Goal: Navigation & Orientation: Find specific page/section

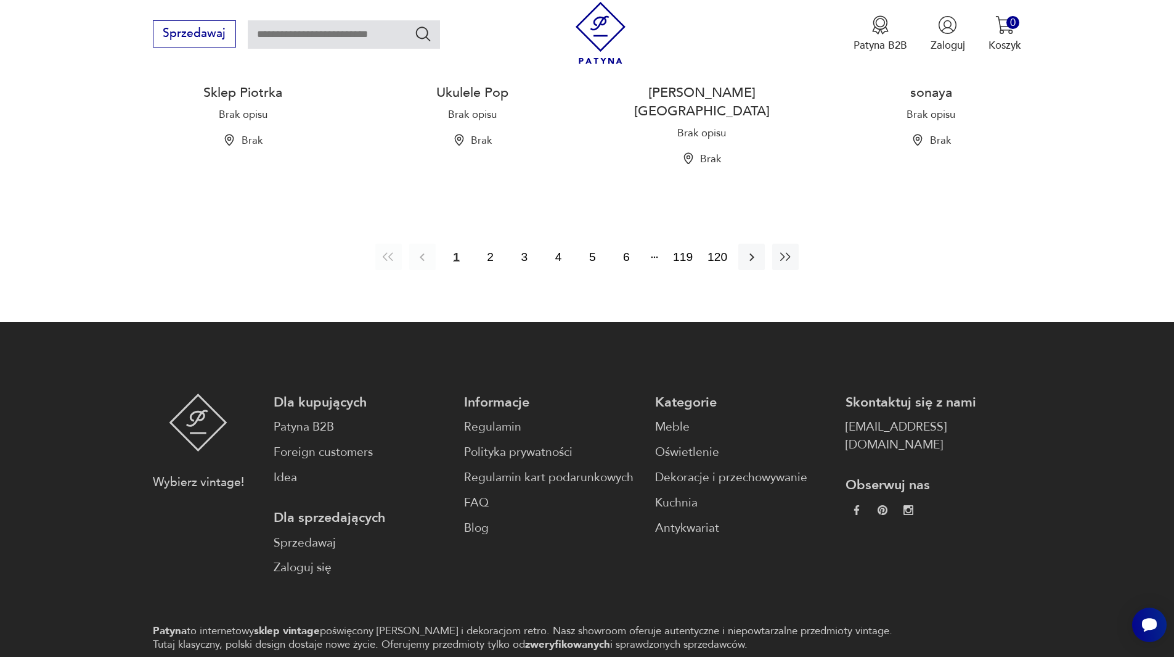
scroll to position [1479, 0]
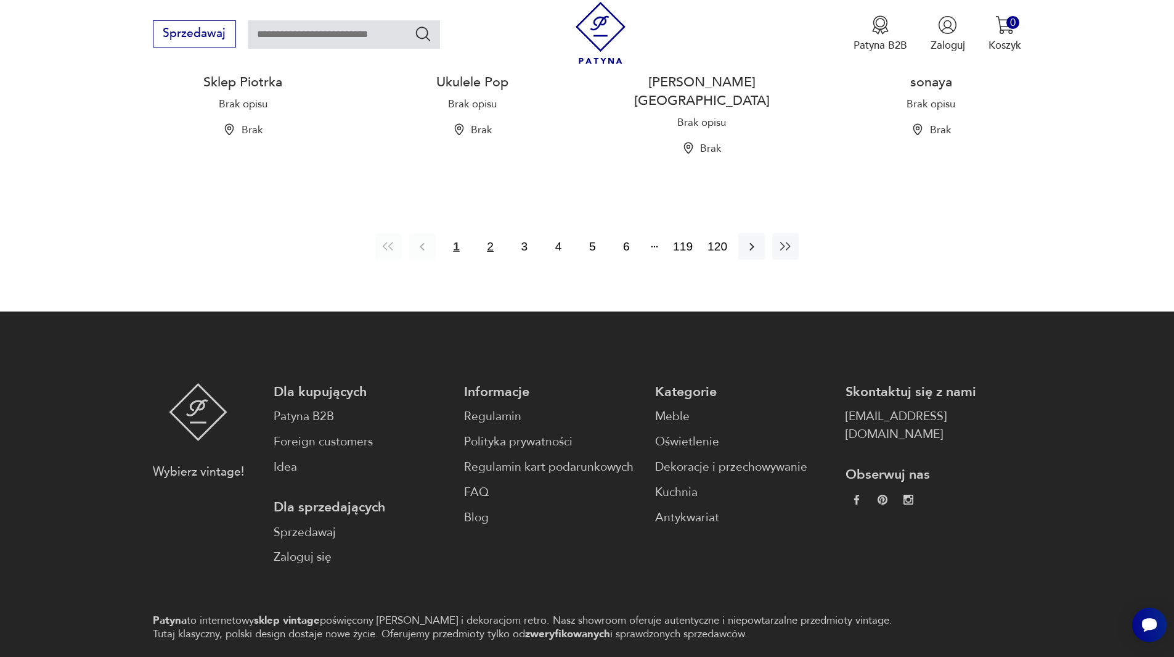
click at [493, 233] on button "2" at bounding box center [490, 246] width 27 height 27
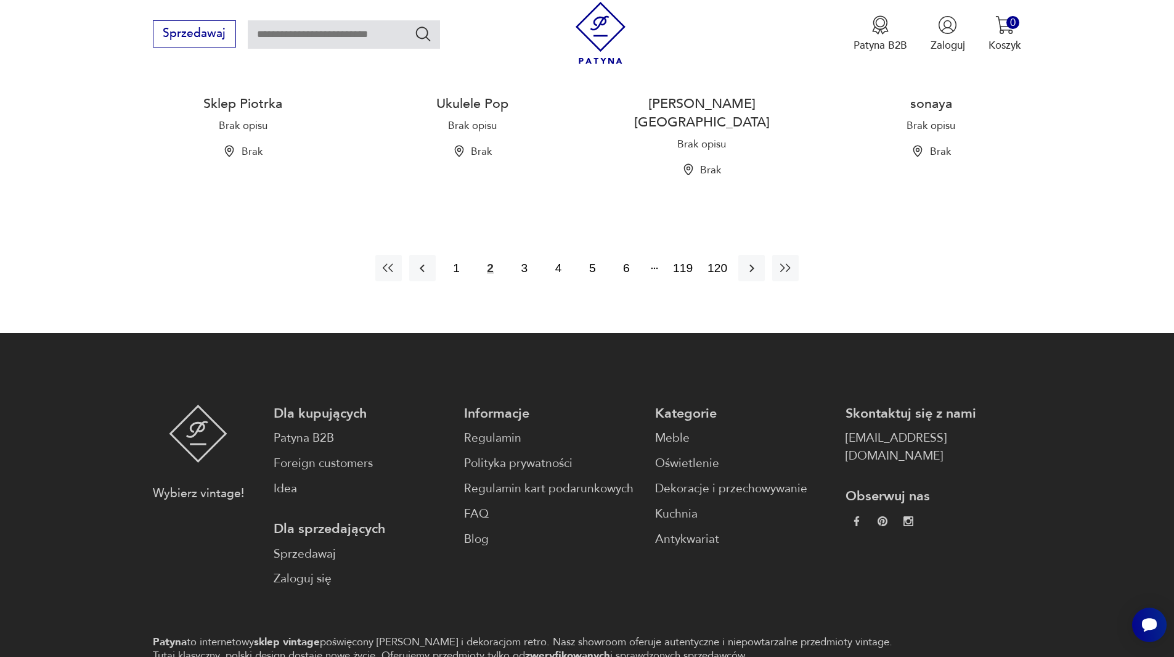
click at [493, 225] on section "1 2 3 4 5 6 119 120" at bounding box center [587, 268] width 1174 height 86
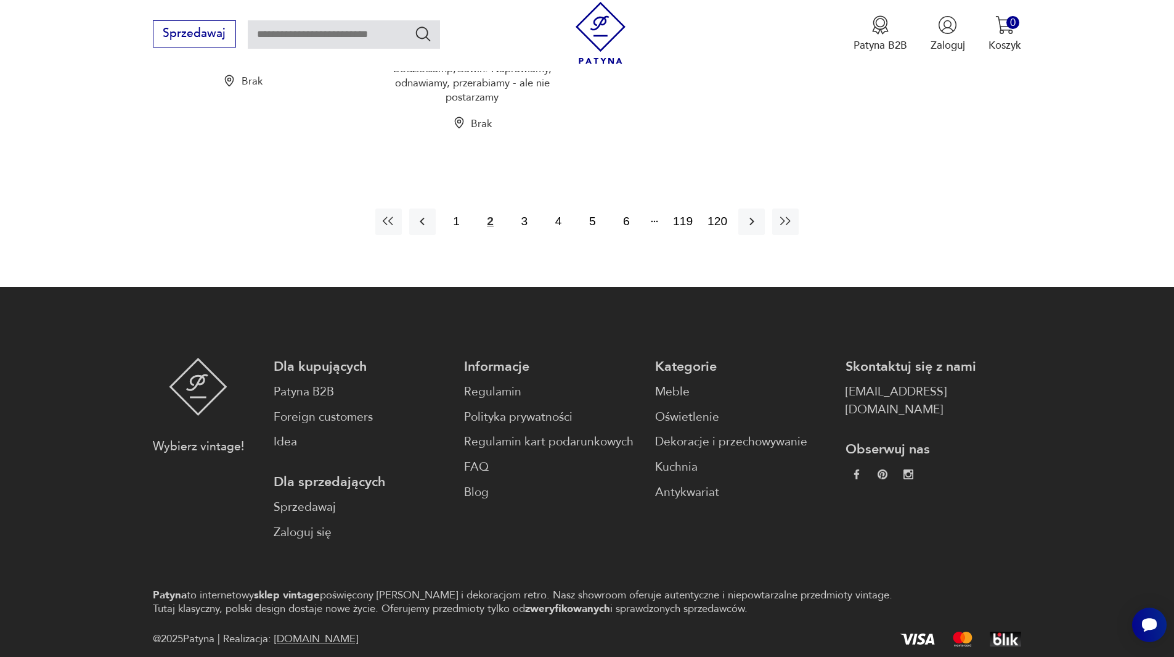
scroll to position [1395, 0]
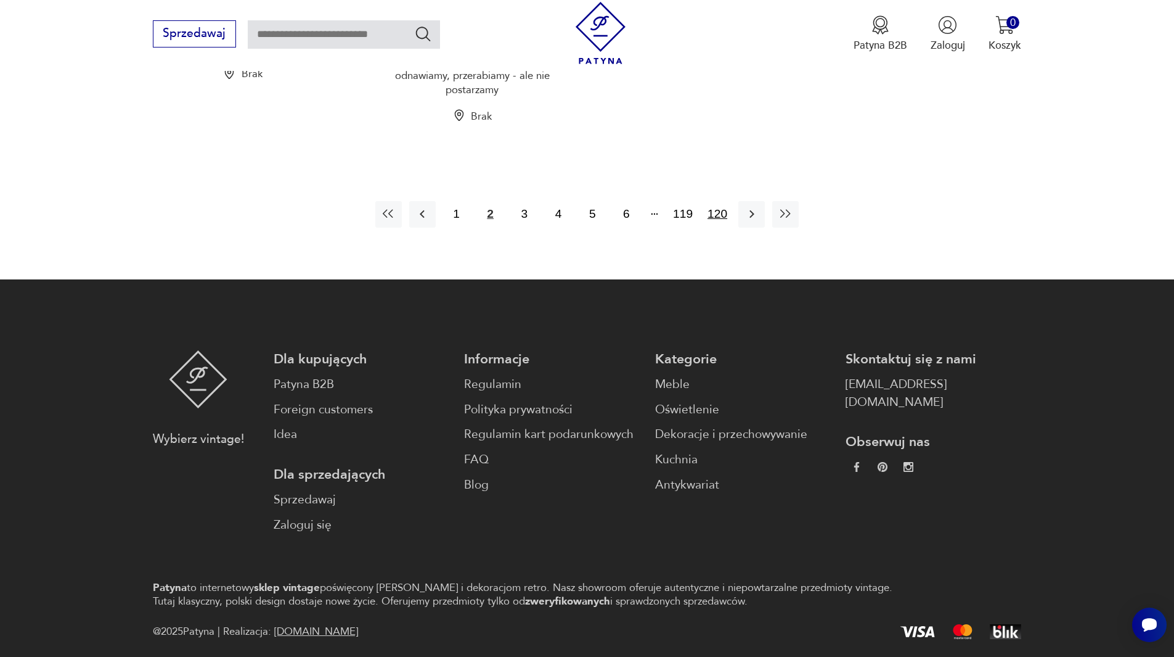
click at [723, 227] on button "120" at bounding box center [717, 214] width 27 height 27
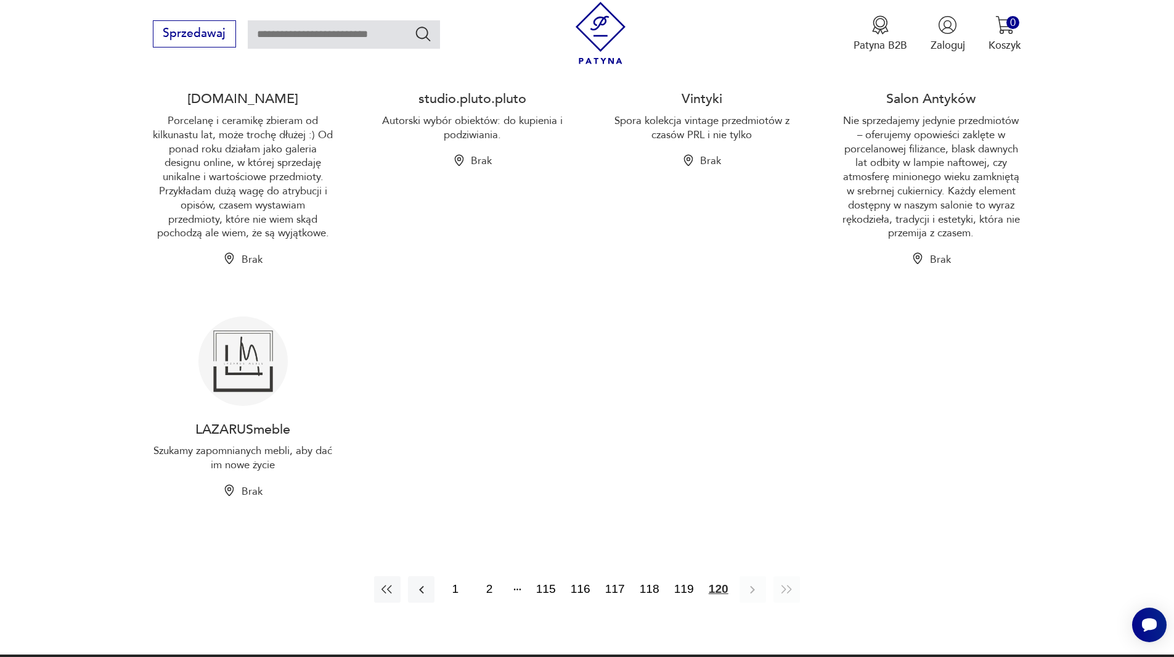
scroll to position [1148, 0]
